Goal: Task Accomplishment & Management: Manage account settings

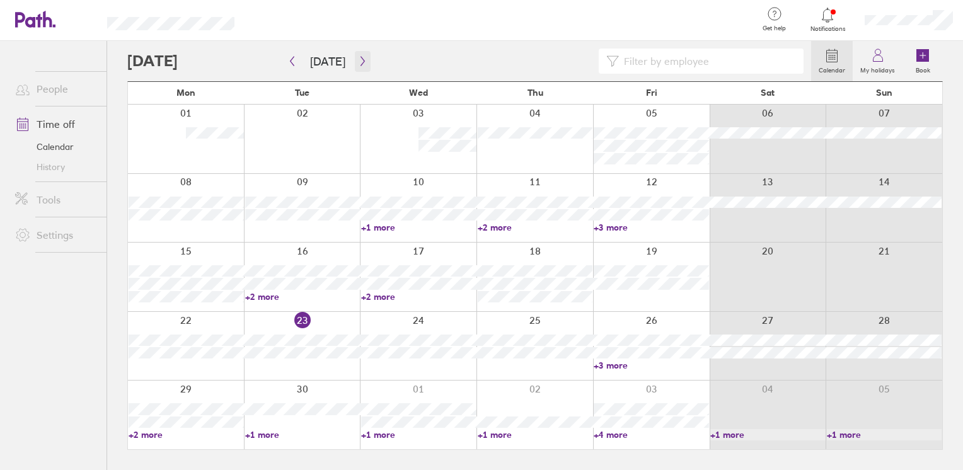
click at [355, 63] on button "button" at bounding box center [363, 61] width 16 height 21
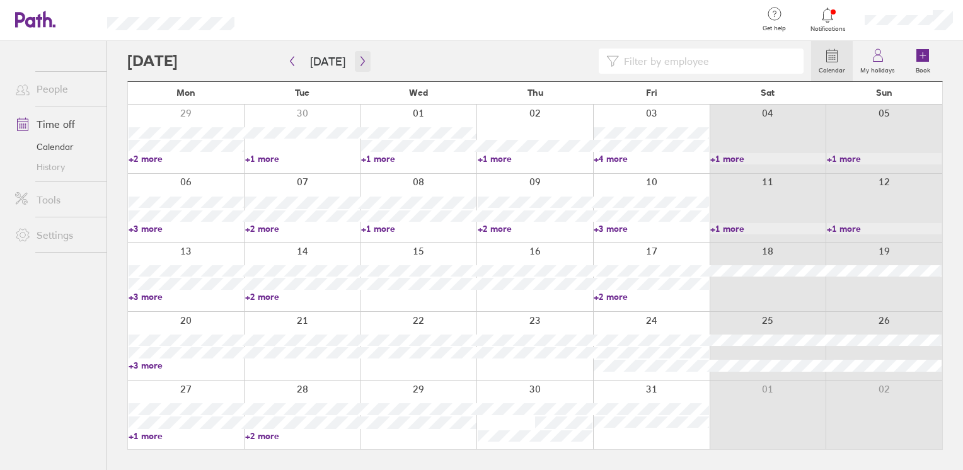
click at [361, 65] on icon "button" at bounding box center [363, 61] width 4 height 9
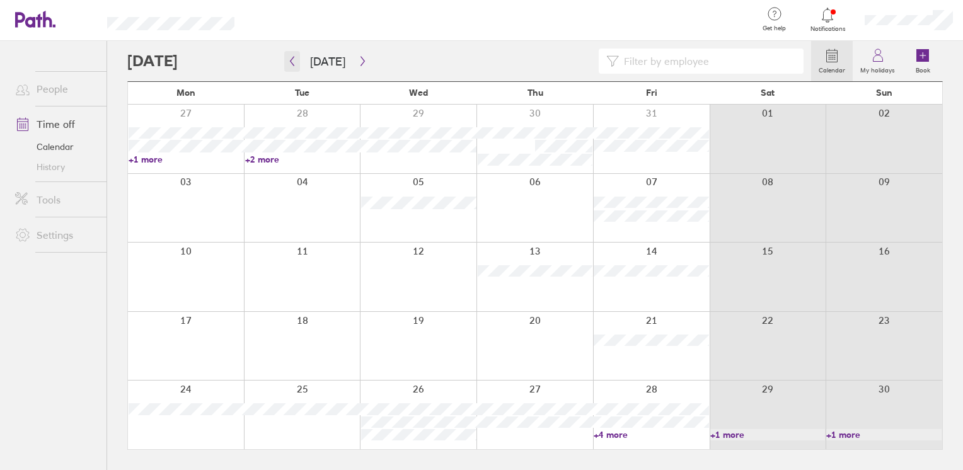
click at [288, 62] on icon "button" at bounding box center [292, 61] width 9 height 10
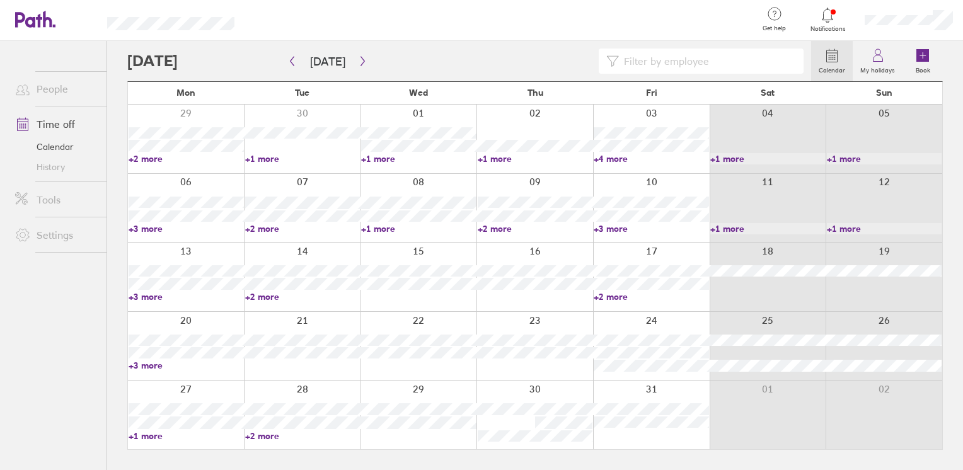
click at [142, 228] on link "+3 more" at bounding box center [186, 228] width 115 height 11
click at [272, 230] on link "+2 more" at bounding box center [302, 228] width 115 height 11
click at [273, 228] on link "+2 more" at bounding box center [302, 228] width 115 height 11
click at [364, 31] on div at bounding box center [501, 20] width 493 height 41
click at [274, 228] on link "+2 more" at bounding box center [302, 228] width 115 height 11
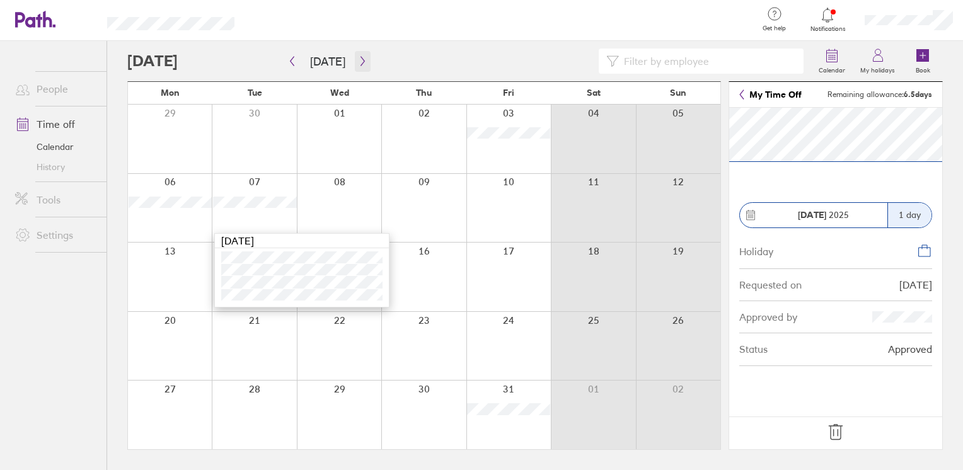
click at [358, 61] on icon "button" at bounding box center [362, 61] width 9 height 10
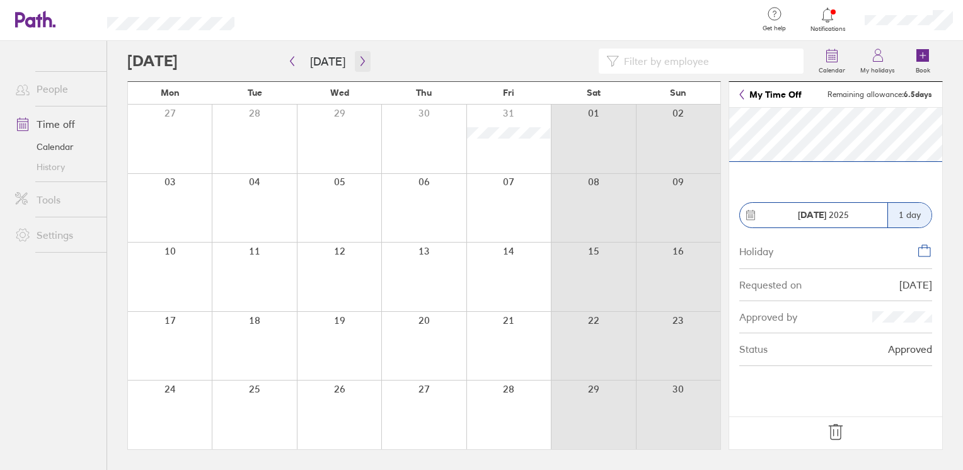
click at [355, 55] on button "button" at bounding box center [363, 61] width 16 height 21
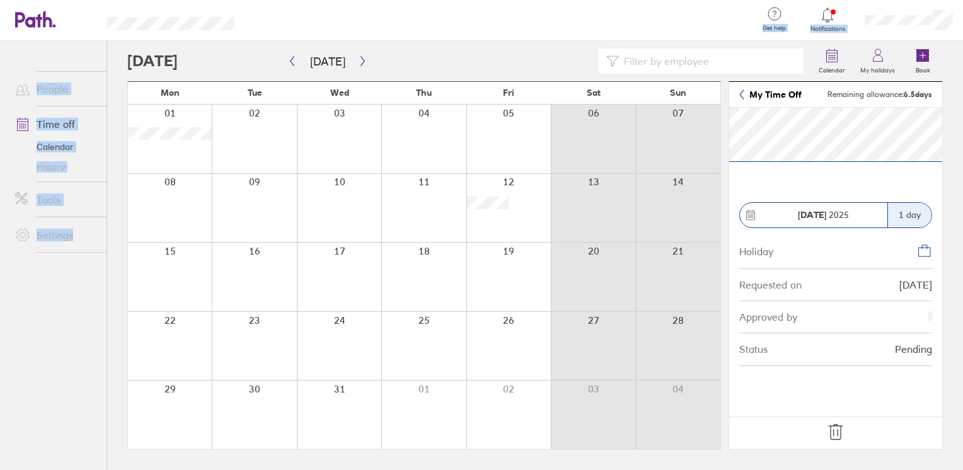
drag, startPoint x: 211, startPoint y: 142, endPoint x: 404, endPoint y: 52, distance: 213.8
click at [404, 52] on div "Get help FAQs Contact us Notifications My profile Sign out People Time off Cale…" at bounding box center [481, 235] width 963 height 470
click at [863, 63] on label "My holidays" at bounding box center [878, 68] width 50 height 11
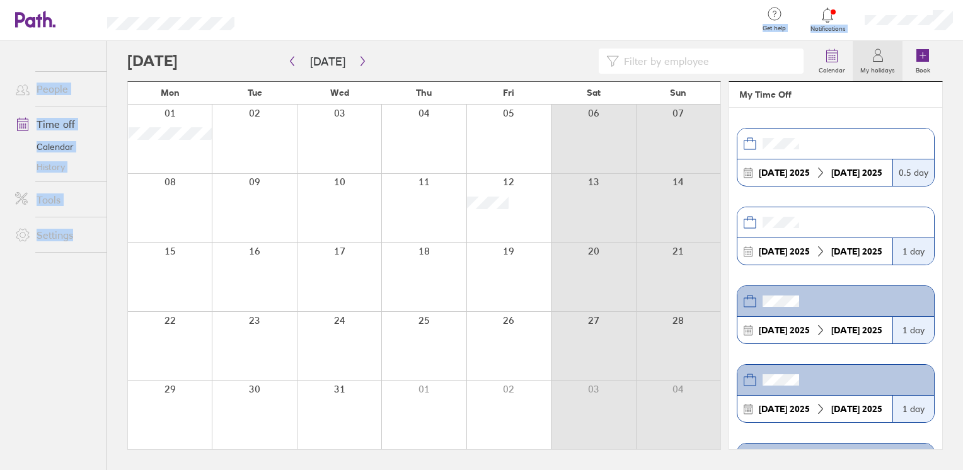
click at [40, 28] on link at bounding box center [35, 20] width 40 height 19
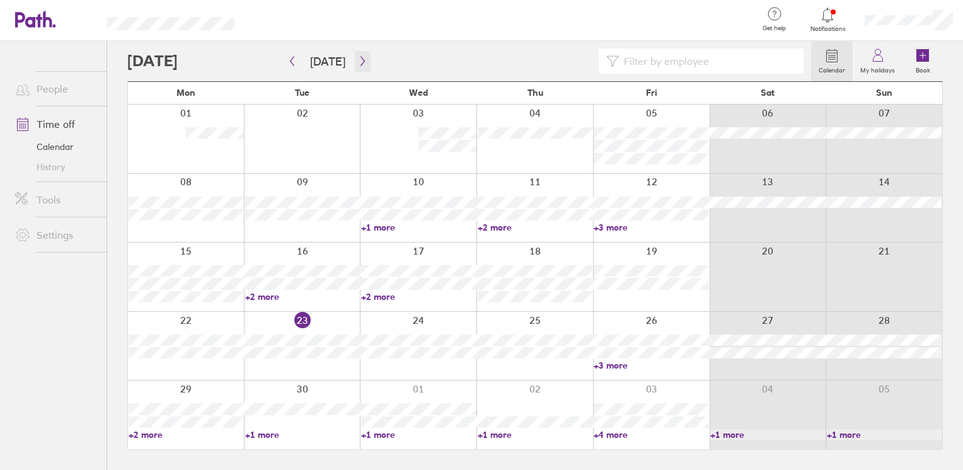
click at [366, 57] on button "button" at bounding box center [363, 61] width 16 height 21
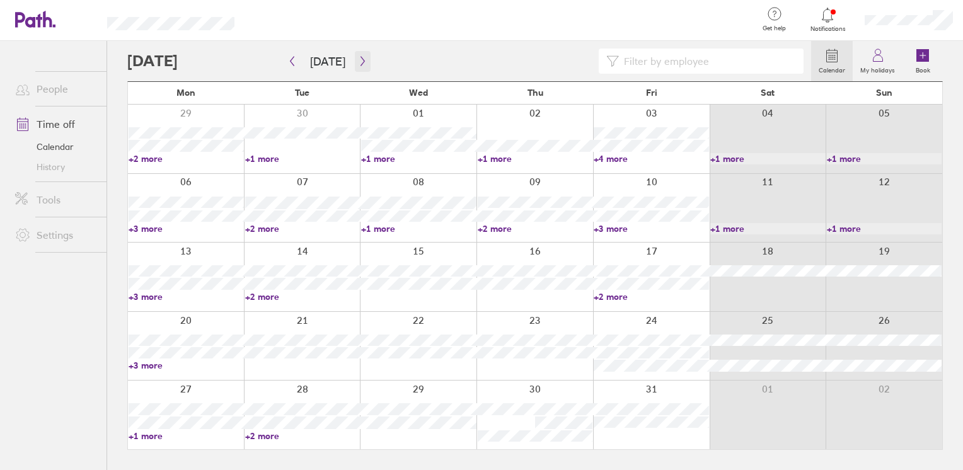
click at [355, 55] on button "button" at bounding box center [363, 61] width 16 height 21
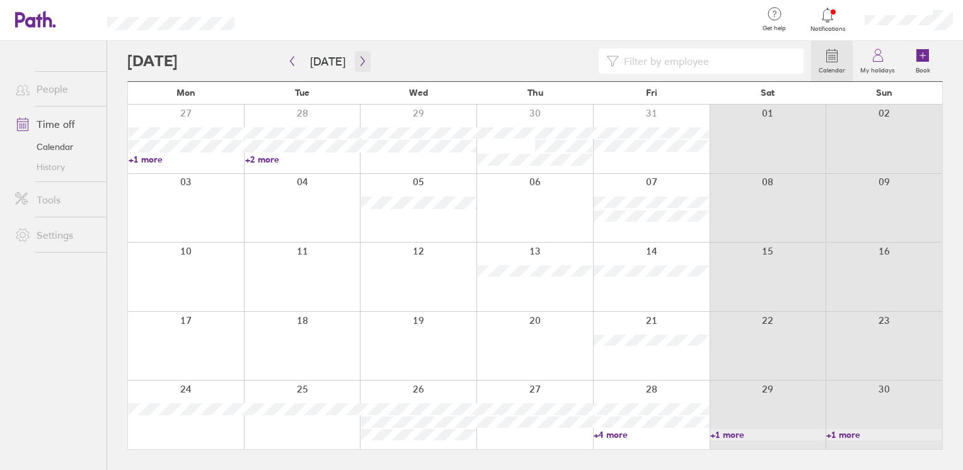
click at [361, 67] on button "button" at bounding box center [363, 61] width 16 height 21
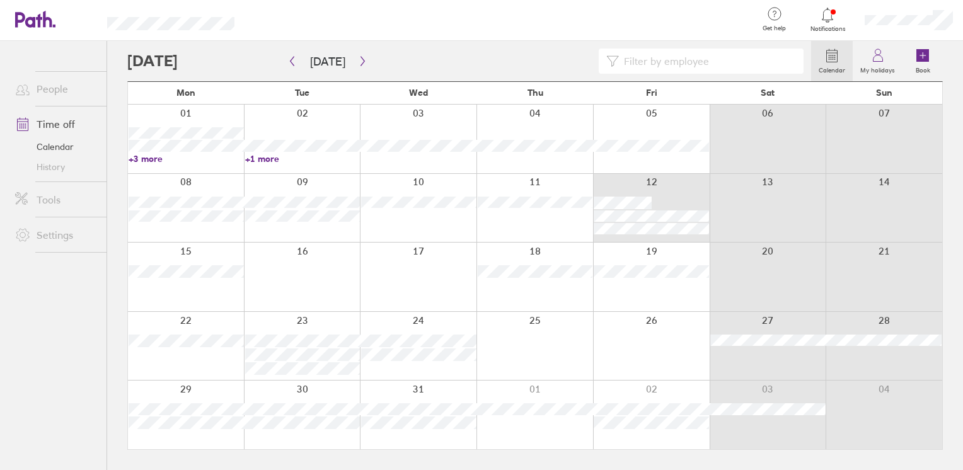
drag, startPoint x: 658, startPoint y: 198, endPoint x: 670, endPoint y: 202, distance: 12.2
click at [670, 202] on div at bounding box center [651, 208] width 117 height 69
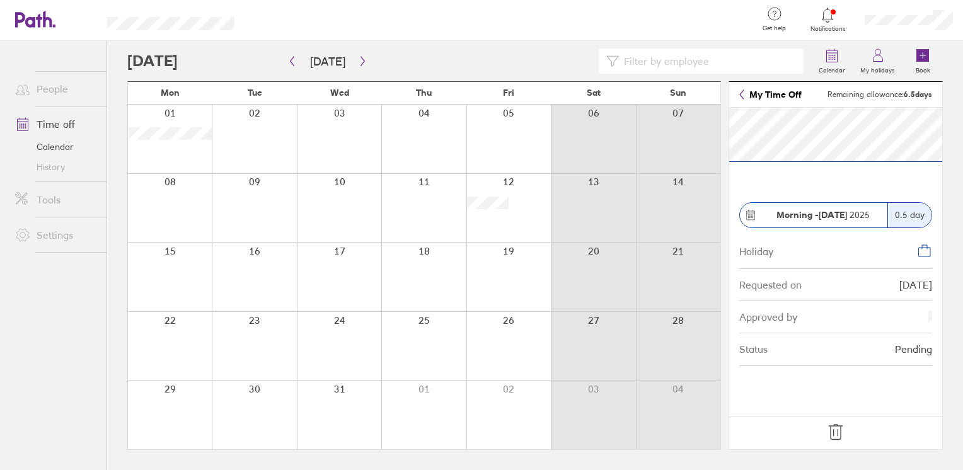
drag, startPoint x: 918, startPoint y: 252, endPoint x: 917, endPoint y: 298, distance: 45.4
click at [919, 252] on icon at bounding box center [924, 250] width 15 height 15
click at [917, 303] on div "Approved by" at bounding box center [836, 317] width 193 height 32
click at [920, 319] on div "Approved by" at bounding box center [836, 317] width 193 height 32
click at [926, 330] on div "Approved by" at bounding box center [836, 317] width 193 height 32
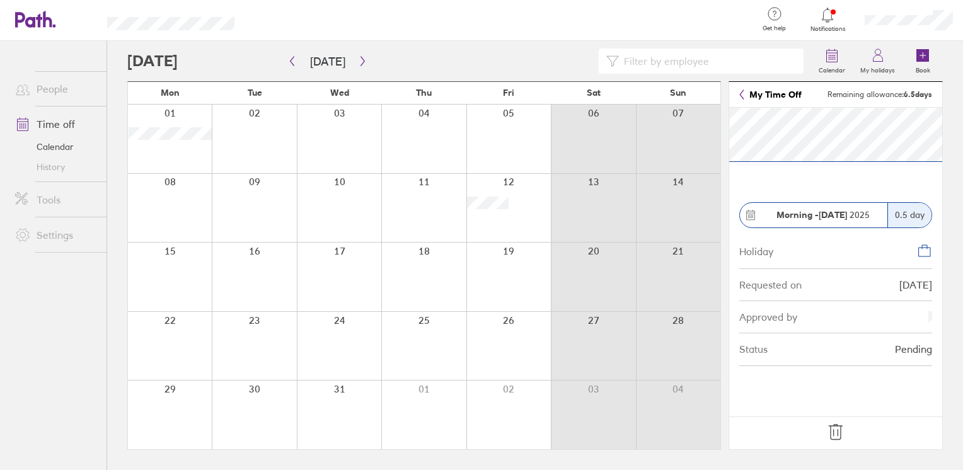
click at [928, 335] on div "Status Pending" at bounding box center [836, 350] width 193 height 32
click at [930, 337] on div "Status Pending" at bounding box center [836, 350] width 193 height 32
click at [832, 425] on icon at bounding box center [836, 432] width 20 height 20
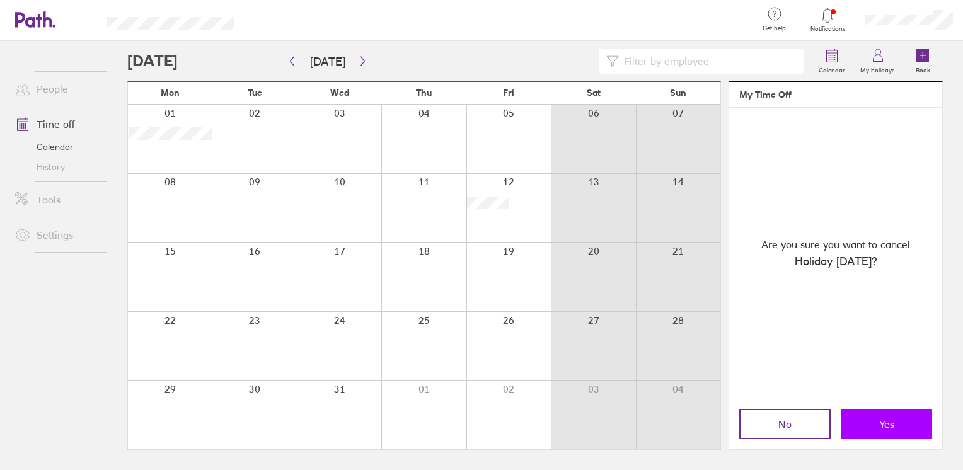
click at [889, 422] on span "Yes" at bounding box center [887, 424] width 15 height 11
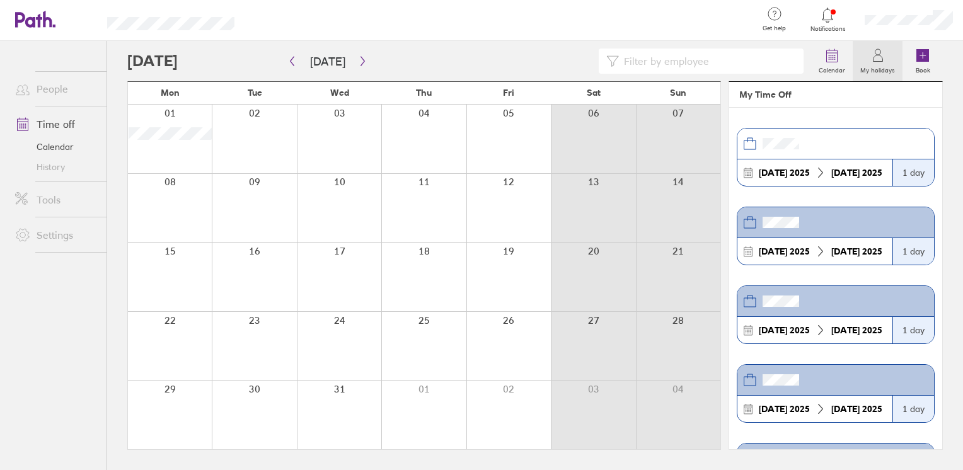
click at [485, 199] on div at bounding box center [509, 208] width 84 height 69
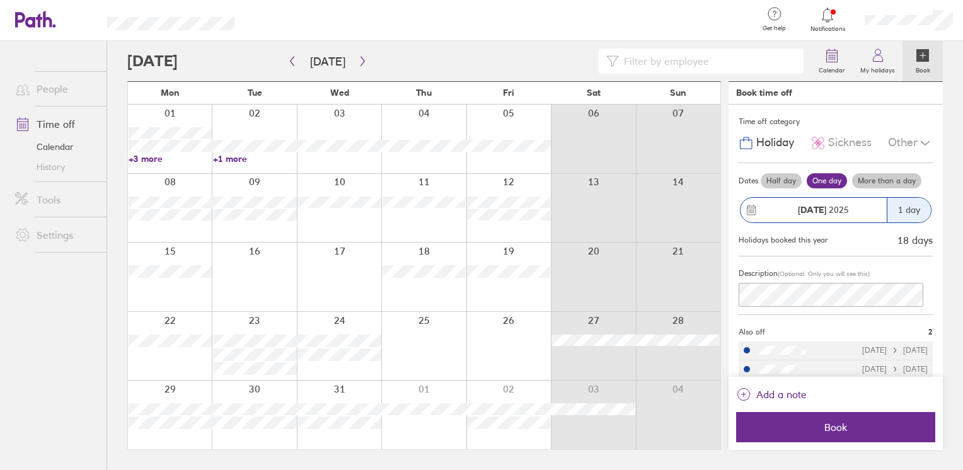
click at [506, 227] on div at bounding box center [509, 208] width 84 height 69
click at [767, 181] on label "Half day" at bounding box center [781, 180] width 41 height 15
click at [0, 0] on input "Half day" at bounding box center [0, 0] width 0 height 0
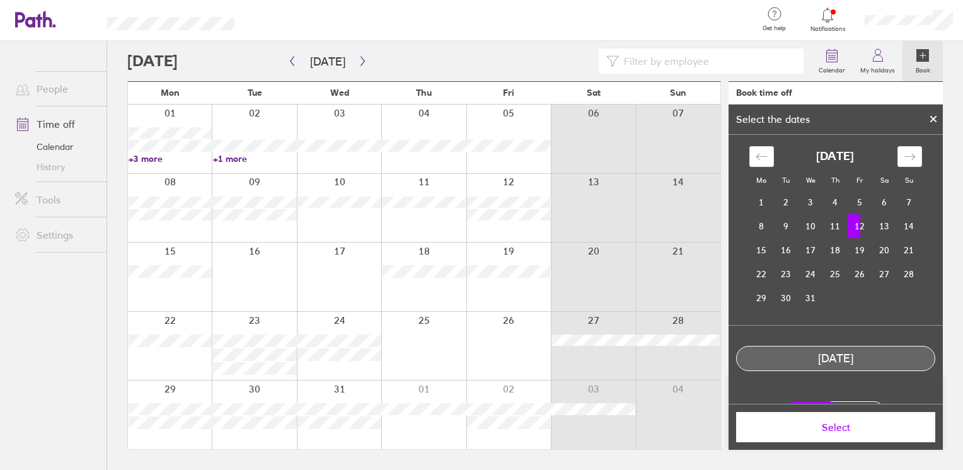
click at [822, 424] on span "Select" at bounding box center [836, 427] width 182 height 11
